Goal: Information Seeking & Learning: Learn about a topic

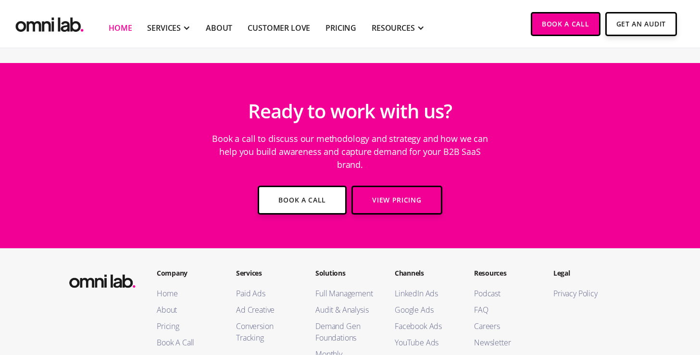
scroll to position [3520, 0]
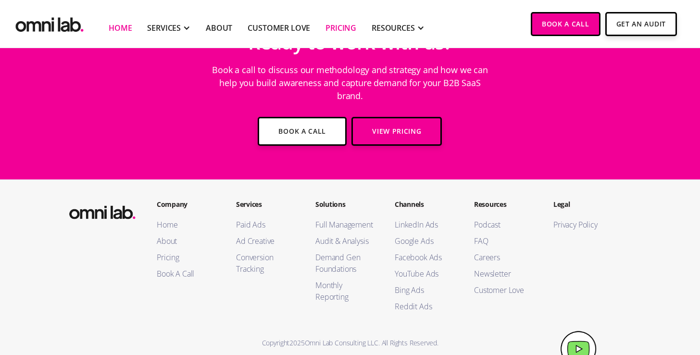
click at [339, 28] on link "Pricing" at bounding box center [340, 28] width 31 height 12
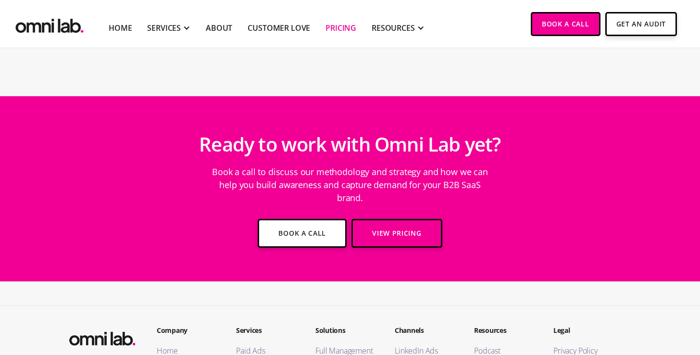
scroll to position [2918, 0]
